Goal: Navigation & Orientation: Understand site structure

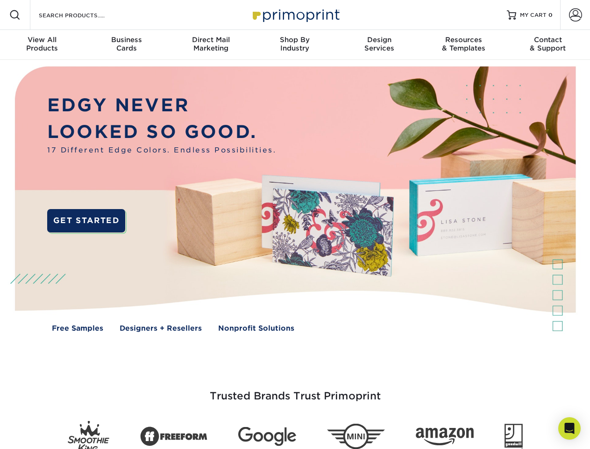
click at [295, 224] on img at bounding box center [295, 206] width 584 height 292
click at [15, 15] on span at bounding box center [14, 14] width 11 height 11
click at [575, 15] on span at bounding box center [575, 14] width 13 height 13
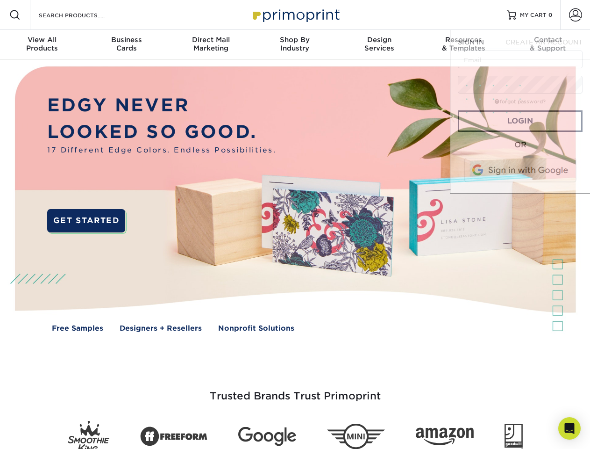
click at [42, 45] on div "View All Products" at bounding box center [42, 44] width 84 height 17
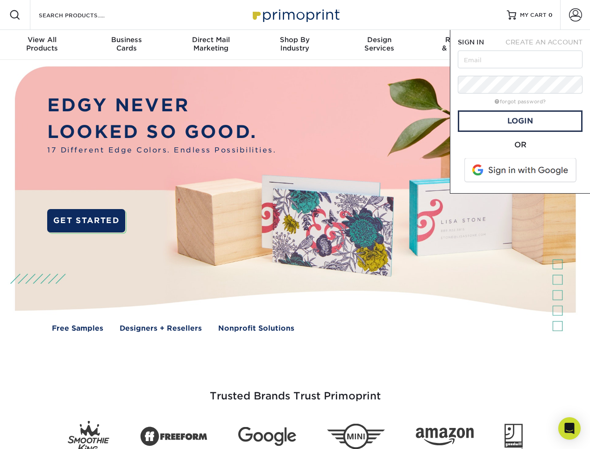
click at [126, 45] on div "Business Cards" at bounding box center [126, 44] width 84 height 17
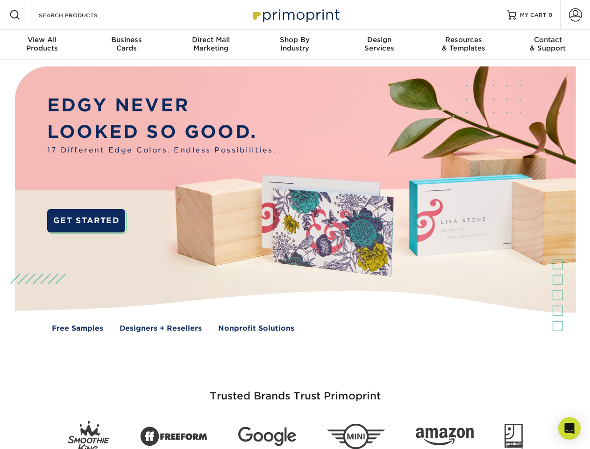
click at [211, 45] on div "Direct Mail Marketing" at bounding box center [211, 44] width 84 height 17
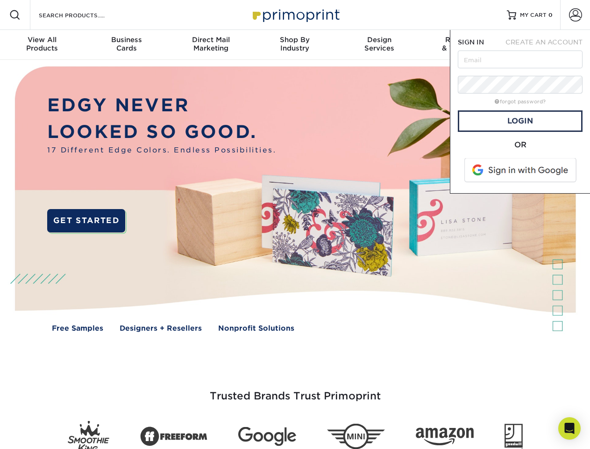
click at [295, 45] on div "Shop By Industry" at bounding box center [295, 44] width 84 height 17
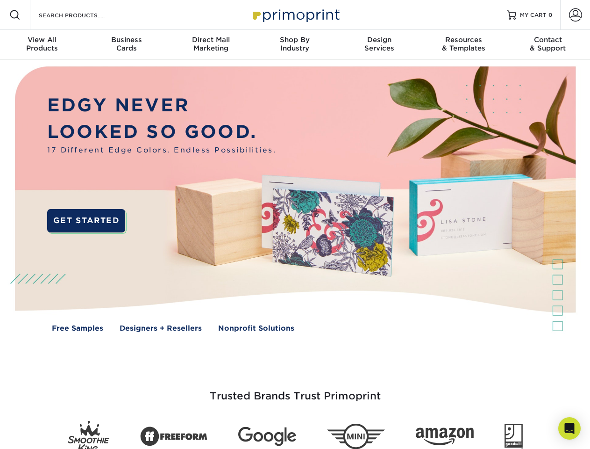
click at [379, 45] on div "Design Services" at bounding box center [379, 44] width 84 height 17
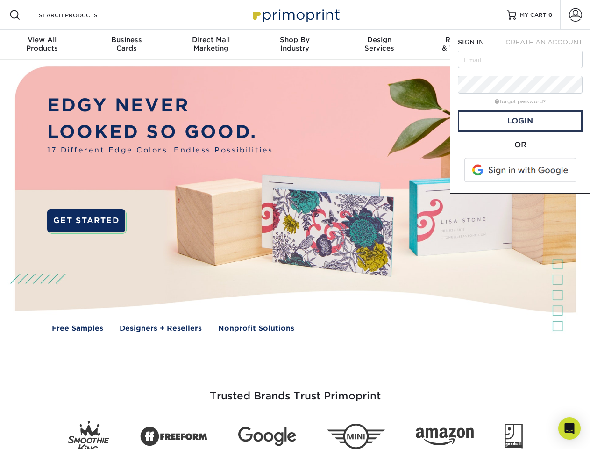
click at [464, 45] on span "SIGN IN" at bounding box center [471, 41] width 26 height 7
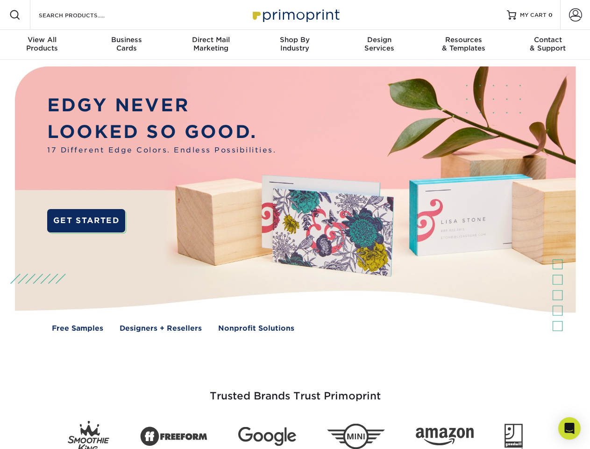
click at [548, 45] on div "Contact & Support" at bounding box center [548, 44] width 84 height 17
